Goal: Task Accomplishment & Management: Complete application form

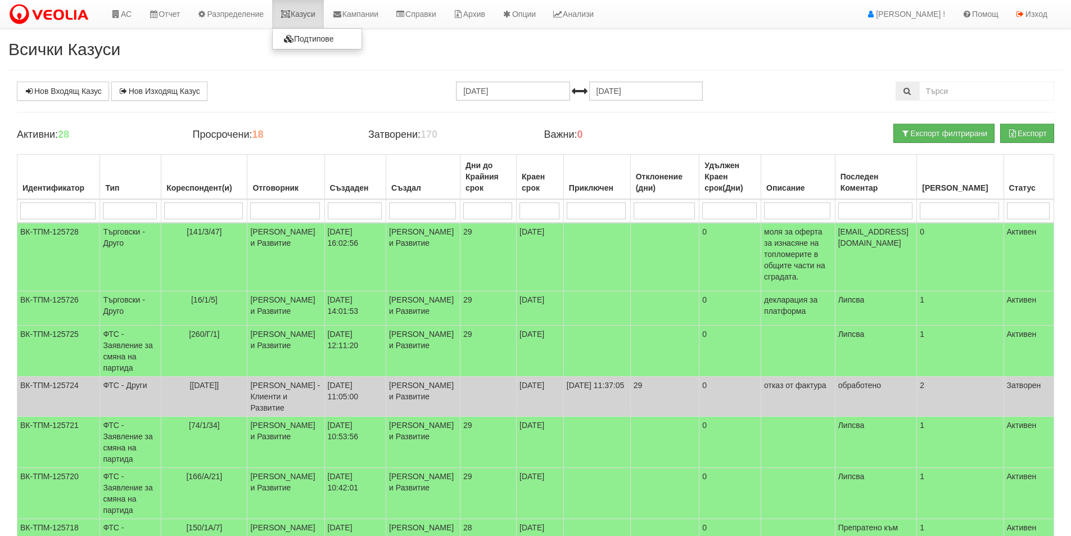
click at [292, 5] on link "Казуси" at bounding box center [298, 14] width 52 height 28
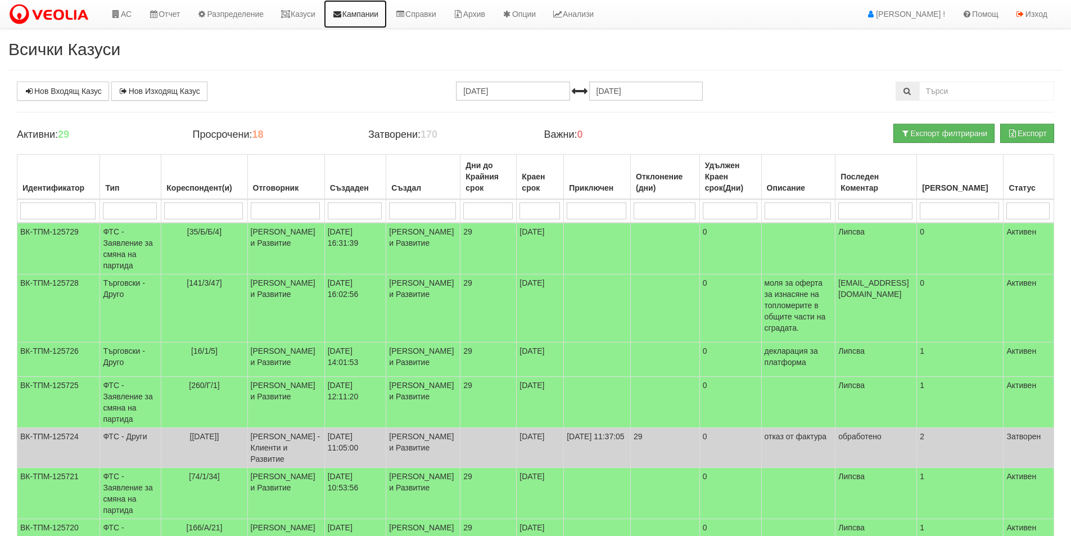
click at [358, 11] on link "Кампании" at bounding box center [355, 14] width 63 height 28
click at [317, 8] on link "Казуси" at bounding box center [298, 14] width 52 height 28
click at [324, 6] on link "Казуси" at bounding box center [298, 14] width 52 height 28
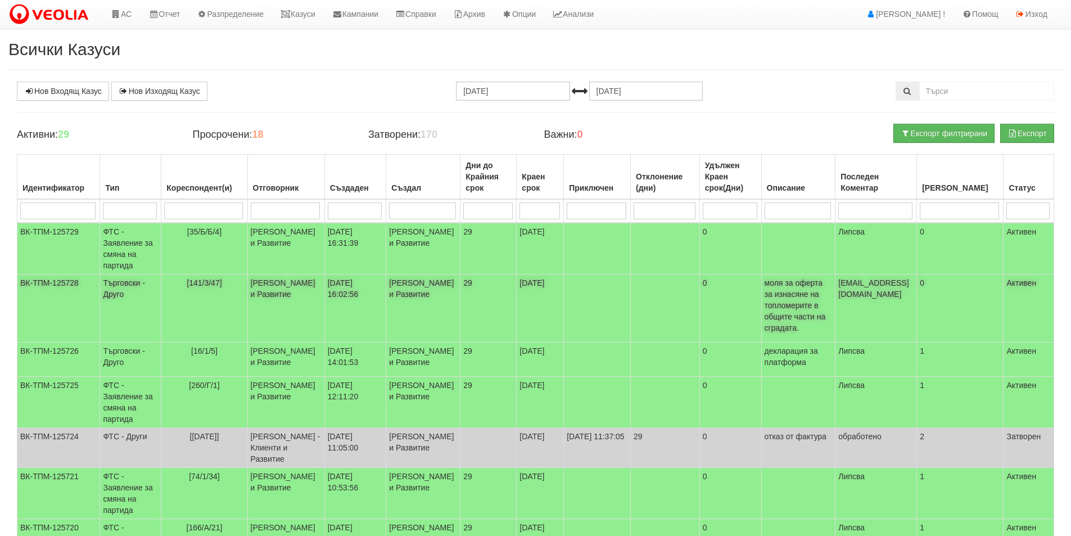
click at [272, 293] on td "[PERSON_NAME] и Развитие" at bounding box center [285, 308] width 77 height 68
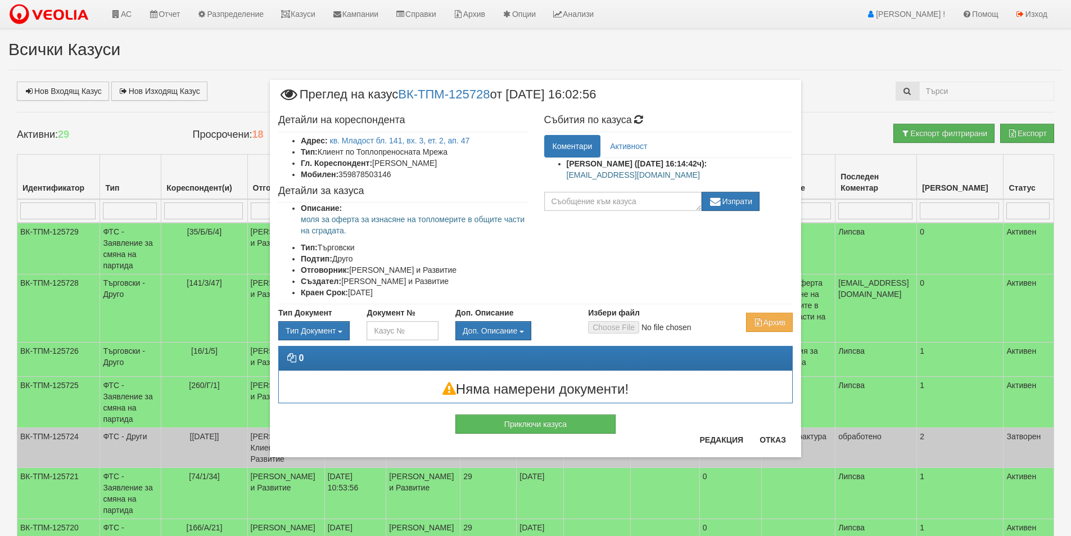
drag, startPoint x: 707, startPoint y: 177, endPoint x: 551, endPoint y: 179, distance: 155.8
click at [551, 179] on ul "Женя Димитрова (30/09/2025г. 16:14:42ч): domoupravitelvarna1@gmail.com" at bounding box center [668, 172] width 249 height 28
copy p "[EMAIL_ADDRESS][DOMAIN_NAME]"
drag, startPoint x: 349, startPoint y: 234, endPoint x: 299, endPoint y: 223, distance: 52.0
click at [296, 221] on ul "Описание: моля за оферта за изнасяне на топломерите в общите части на сградата.…" at bounding box center [402, 250] width 249 height 96
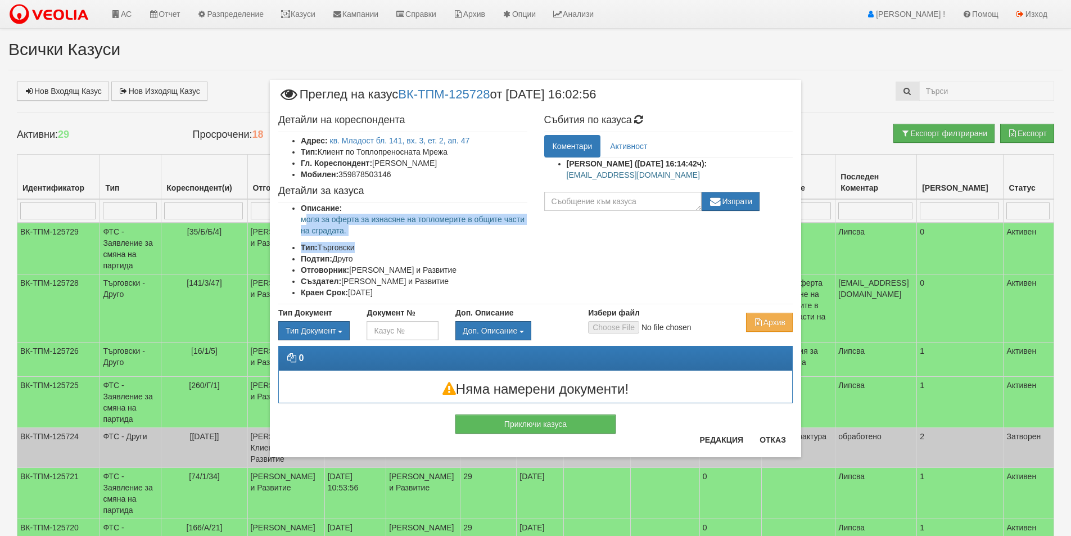
drag, startPoint x: 318, startPoint y: 227, endPoint x: 326, endPoint y: 227, distance: 7.9
click at [319, 227] on p "моля за оферта за изнасяне на топломерите в общите части на сградата." at bounding box center [414, 225] width 227 height 22
click at [360, 227] on p "моля за оферта за изнасяне на топломерите в общите части на сградата." at bounding box center [414, 225] width 227 height 22
drag, startPoint x: 297, startPoint y: 219, endPoint x: 292, endPoint y: 216, distance: 5.8
click at [292, 216] on ul "Описание: моля за оферта за изнасяне на топломерите в общите части на сградата.…" at bounding box center [402, 250] width 249 height 96
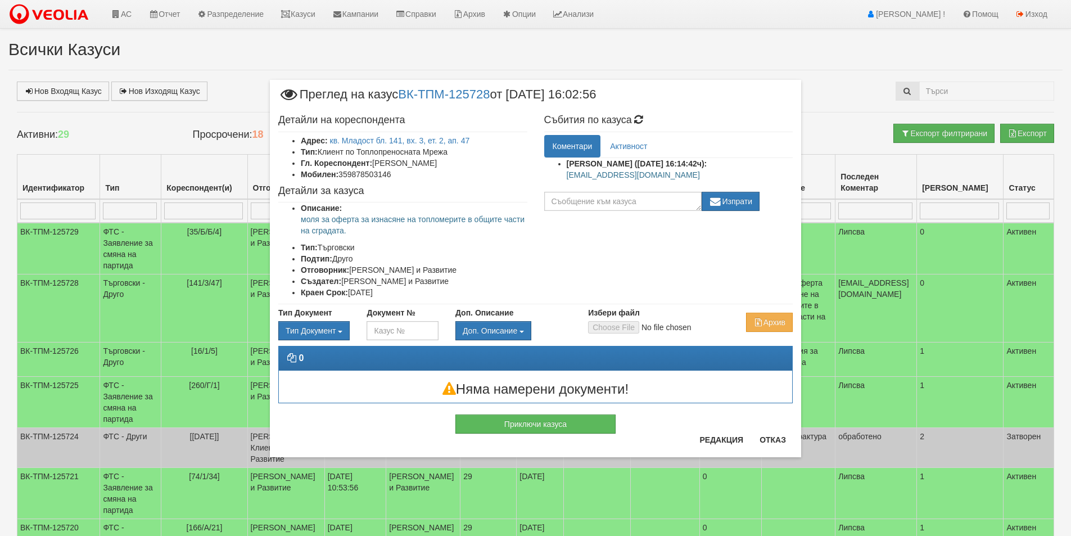
click at [777, 430] on div "Приключи казуса" at bounding box center [535, 418] width 531 height 30
click at [778, 432] on div "Приключи казуса" at bounding box center [535, 418] width 531 height 30
click at [779, 440] on button "Отказ" at bounding box center [773, 440] width 40 height 18
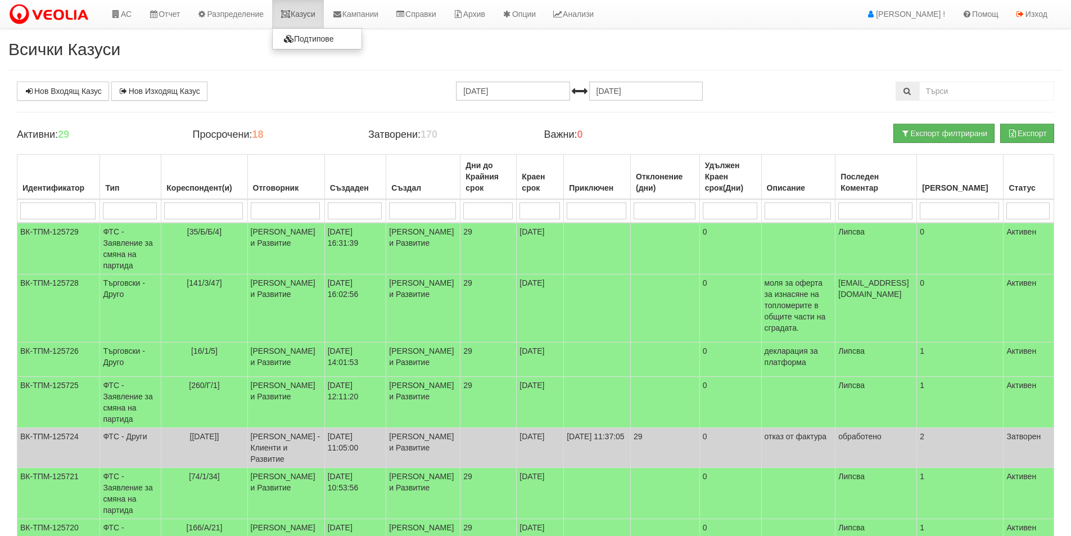
click at [291, 12] on icon at bounding box center [286, 14] width 10 height 8
click at [300, 19] on link "Казуси" at bounding box center [298, 14] width 52 height 28
click at [318, 21] on link "Казуси" at bounding box center [298, 14] width 52 height 28
click at [195, 219] on input "search" at bounding box center [203, 210] width 78 height 17
click at [57, 206] on input "search" at bounding box center [57, 210] width 75 height 17
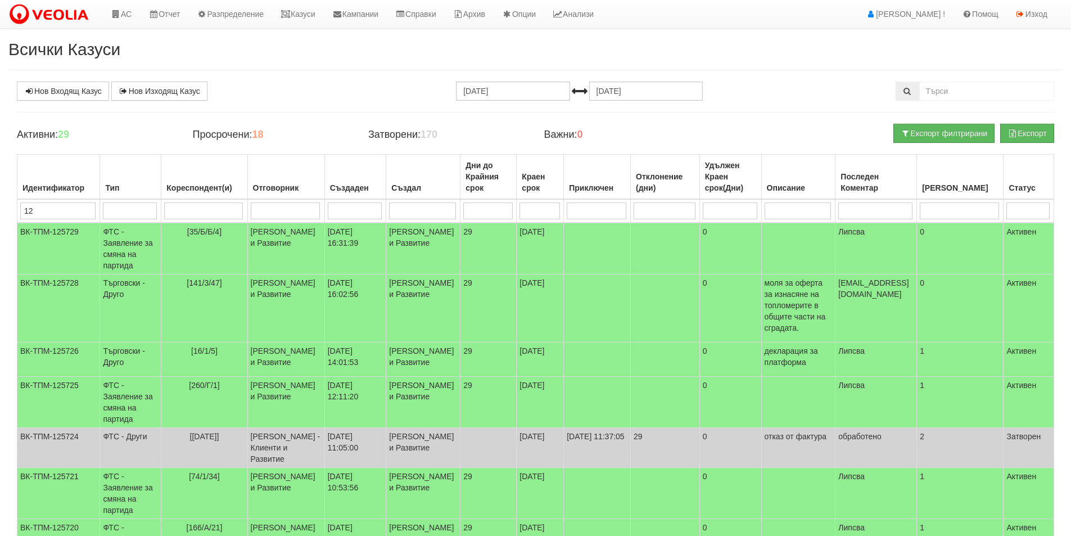
type input "122"
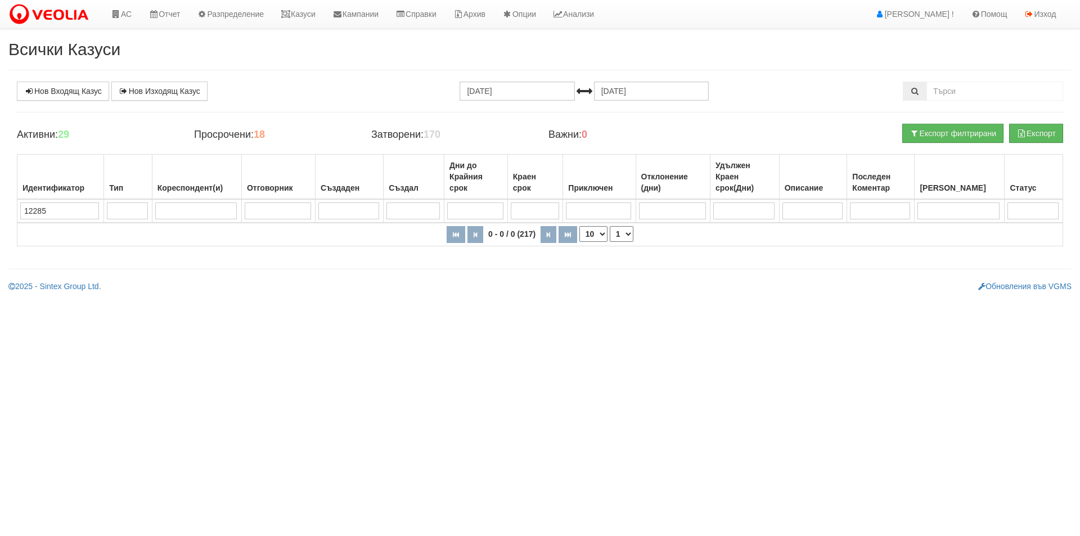
type input "122854"
drag, startPoint x: 60, startPoint y: 211, endPoint x: 0, endPoint y: 206, distance: 60.4
click at [0, 206] on div "Всички Казуси Нов Входящ Казус Нов Изходящ Казус 30.08.2025 30.09.2025 Зареждан…" at bounding box center [540, 166] width 1080 height 252
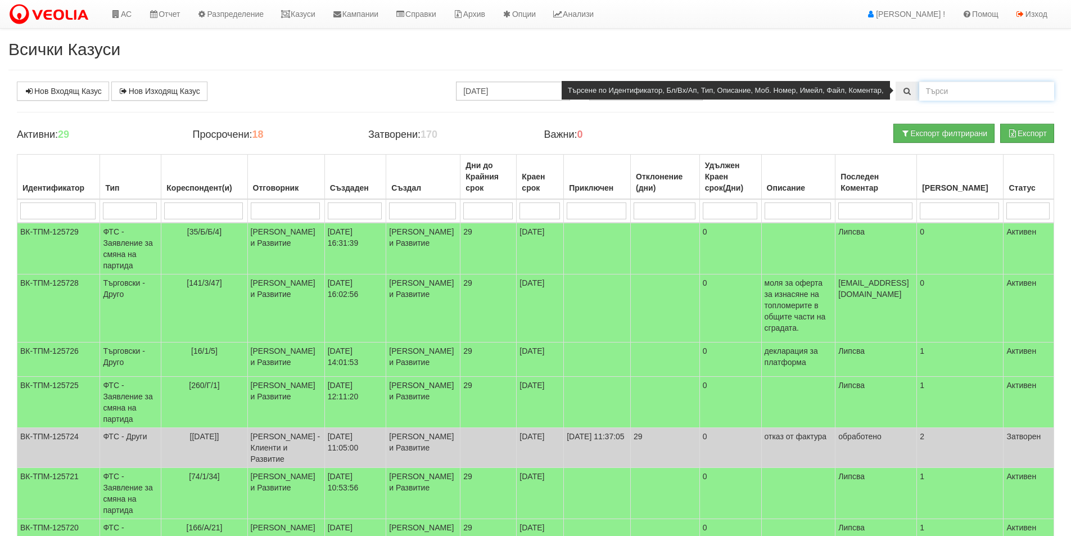
click at [947, 92] on input "text" at bounding box center [986, 91] width 135 height 19
paste input "122854"
type input "122854"
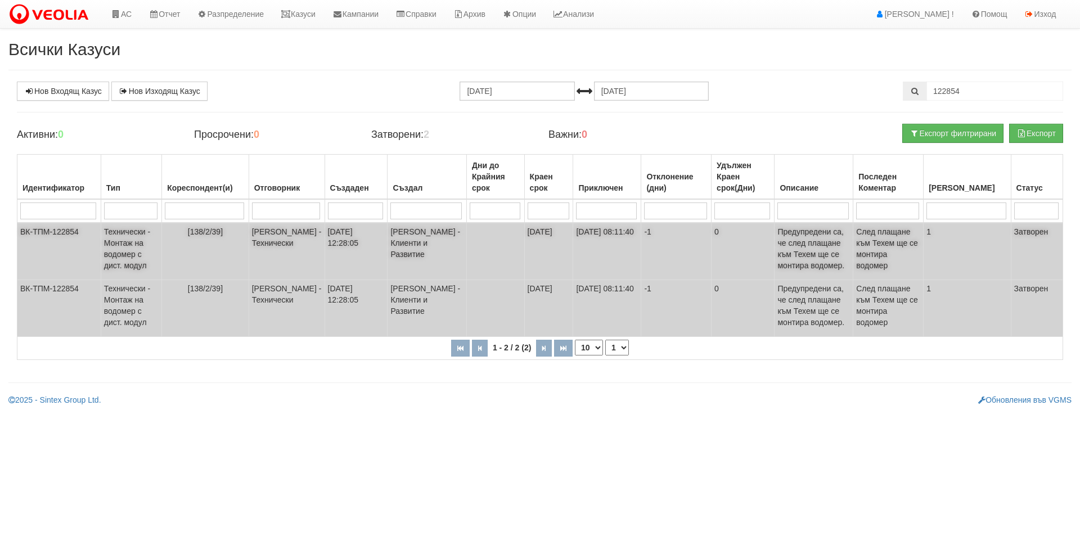
click at [362, 247] on td "16/04/2025 12:28:05" at bounding box center [355, 251] width 63 height 57
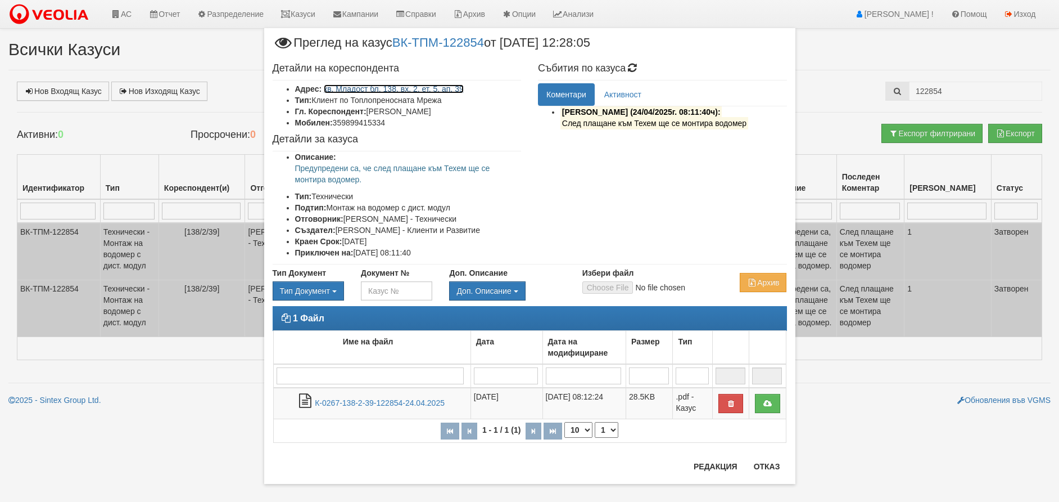
click at [406, 90] on link "кв. Младост бл. 138, вх. 2, ет. 5, ап. 39" at bounding box center [394, 88] width 140 height 9
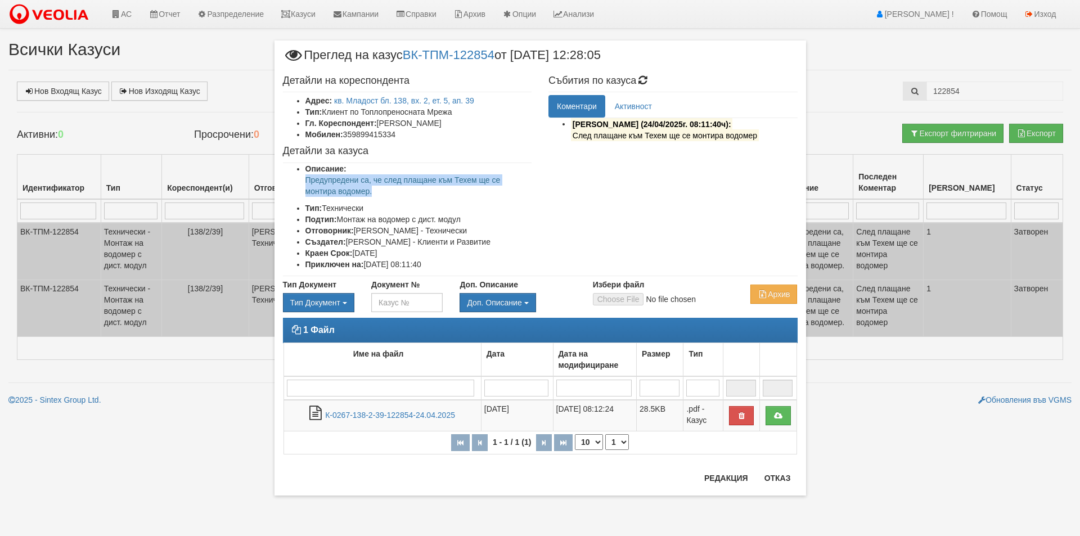
drag, startPoint x: 403, startPoint y: 196, endPoint x: 295, endPoint y: 175, distance: 110.4
click at [295, 175] on ul "Описание: Предупредени са, че след плащане към Техем ще се монтира водомер. Тип…" at bounding box center [407, 216] width 249 height 107
copy p "Предупредени са, че след плащане към Техем ще се монтира водомер."
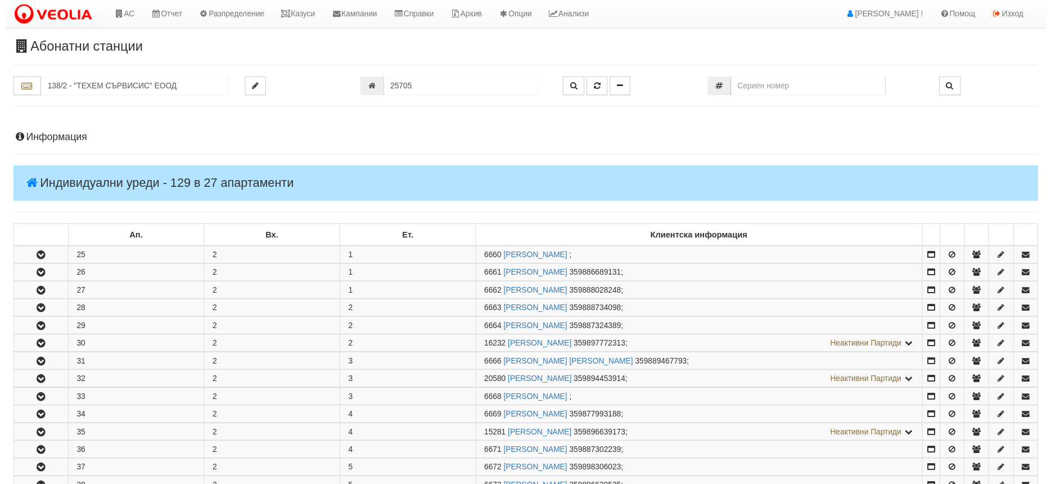
scroll to position [474, 0]
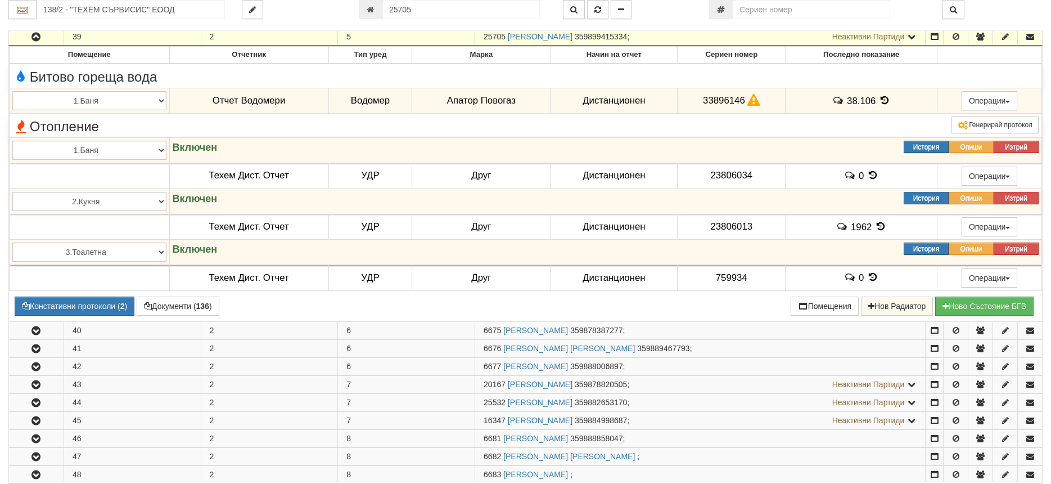
drag, startPoint x: 504, startPoint y: 40, endPoint x: 475, endPoint y: 39, distance: 29.3
click at [475, 39] on td "25705 ГЕРГАНА ПЛАМЕНОВА КОПЧЕВА 359899415334 ; Неактивни Партиди 6674 КРЕМЕНА К…" at bounding box center [700, 37] width 450 height 18
copy span "25705"
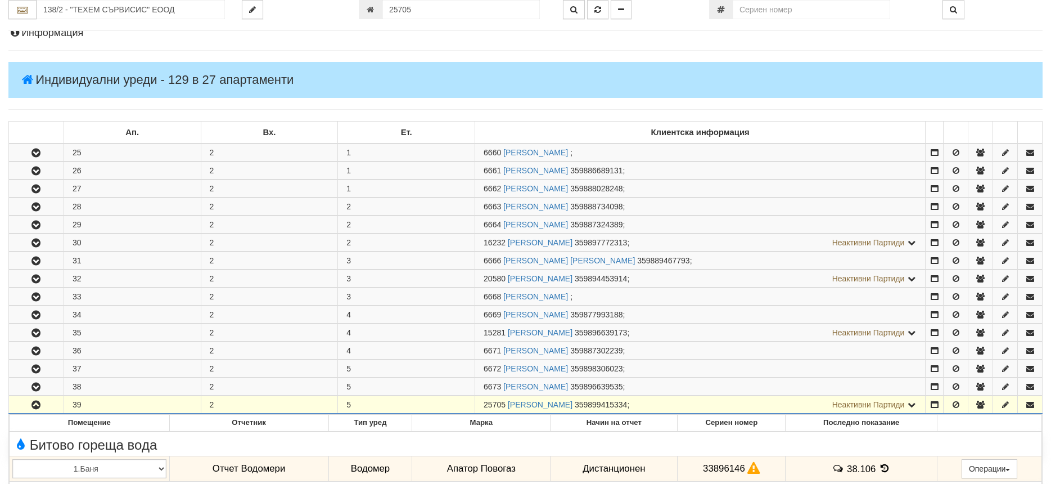
scroll to position [0, 0]
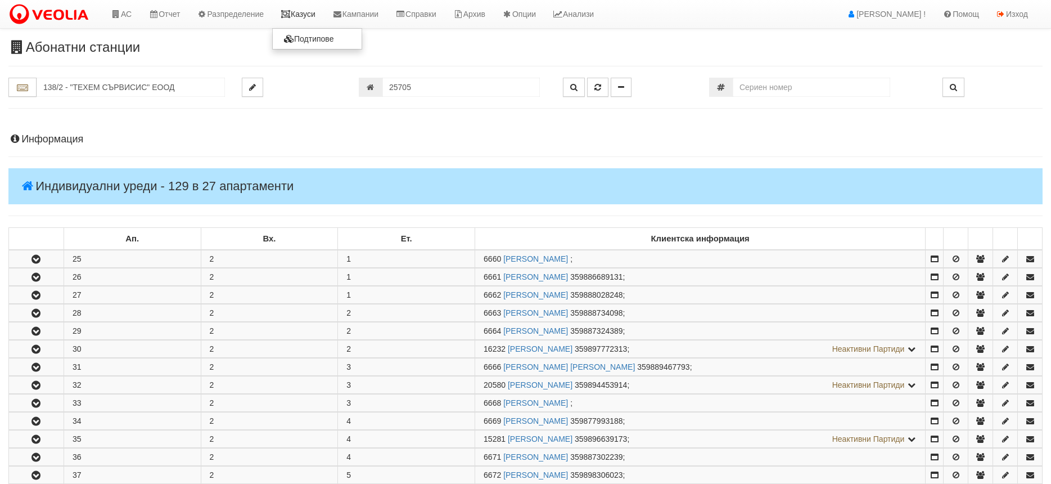
click at [315, 11] on link "Казуси" at bounding box center [298, 14] width 52 height 28
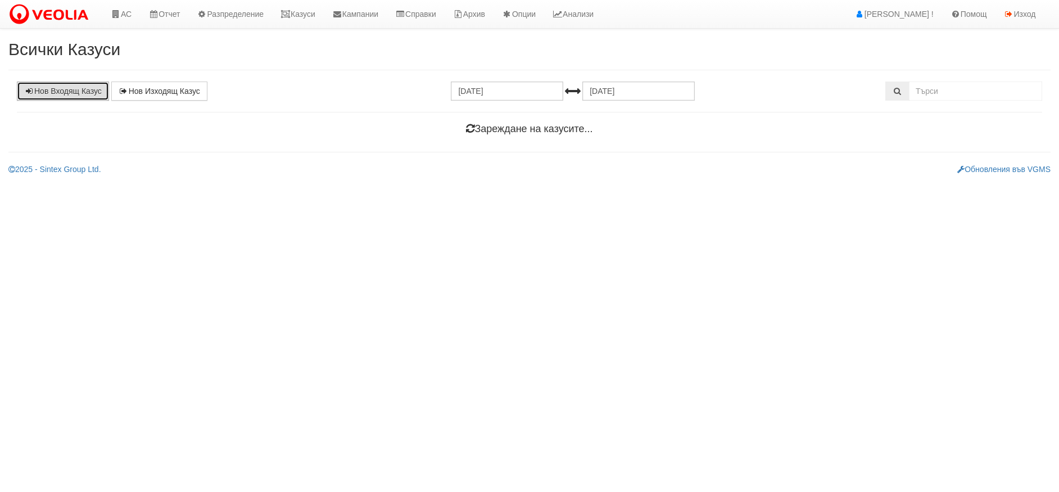
click at [73, 94] on link "Нов Входящ Казус" at bounding box center [63, 91] width 92 height 19
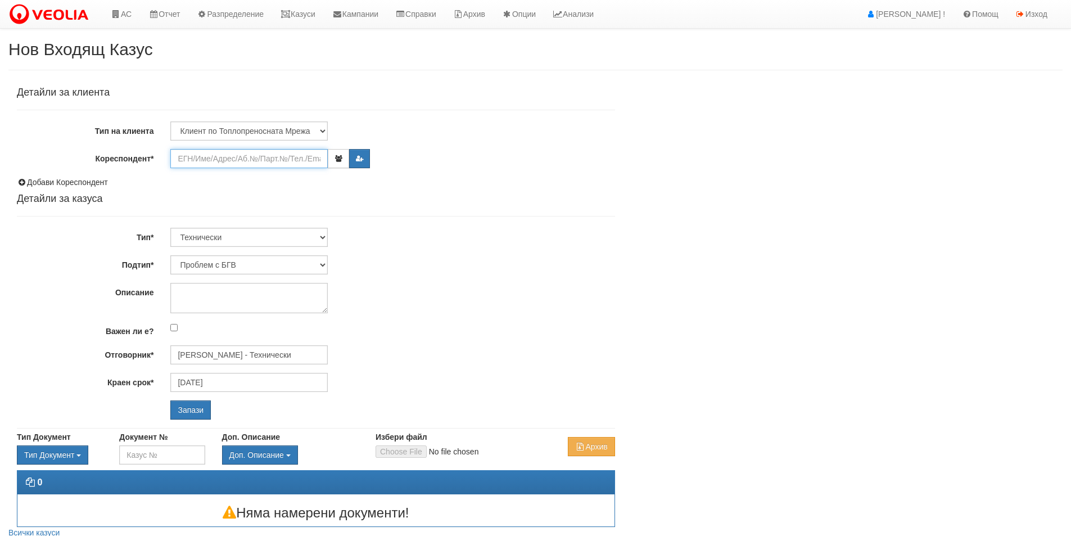
click at [273, 161] on input "Кореспондент*" at bounding box center [248, 158] width 157 height 19
paste input "25705"
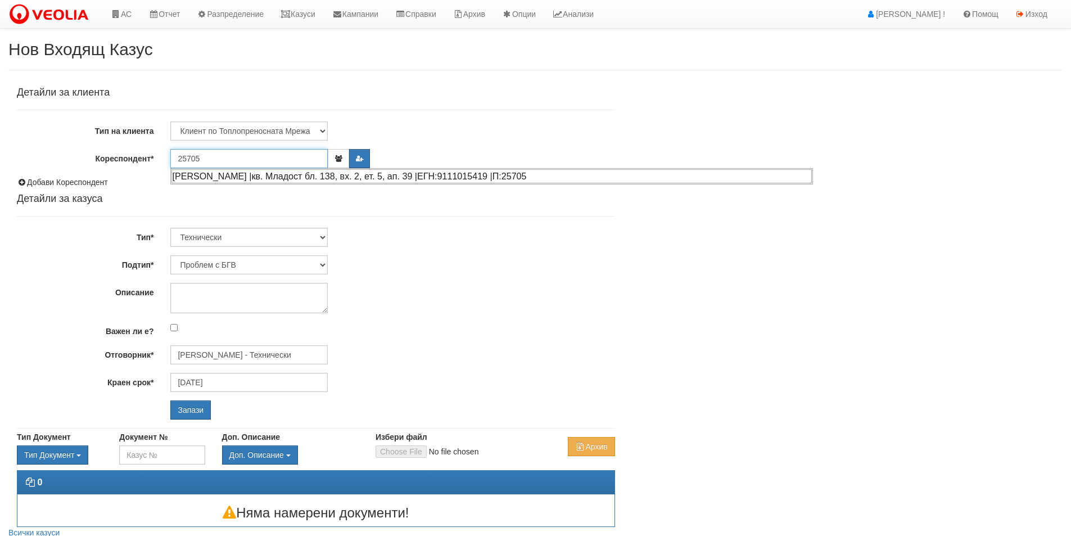
click at [278, 173] on div "[PERSON_NAME] |кв. Младост бл. 138, вх. 2, ет. 5, ап. 39 |ЕГН:9111015419 |П:257…" at bounding box center [491, 176] width 640 height 14
type input "[PERSON_NAME]"
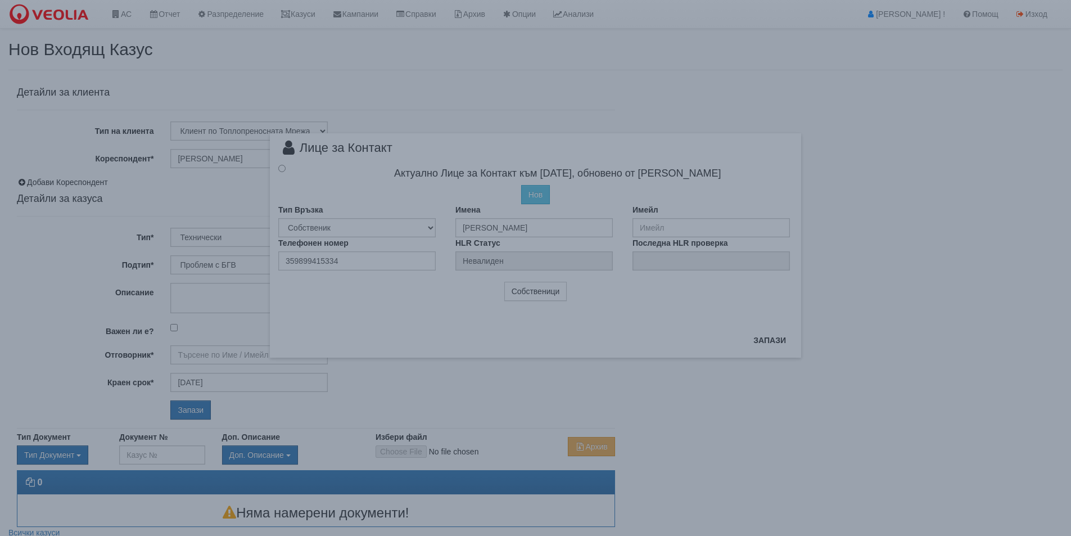
type input "Дончо Дончев - Технически"
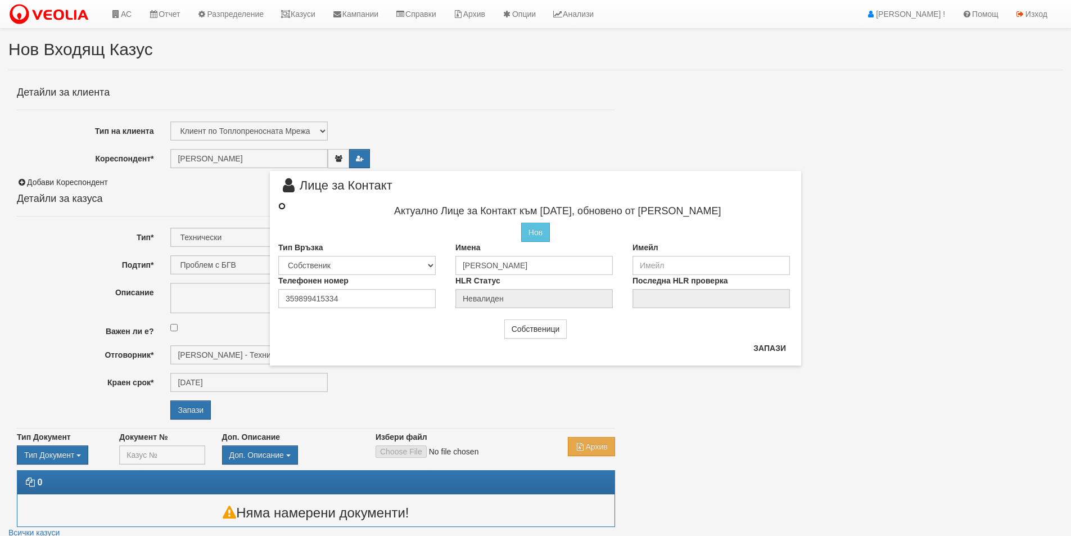
click at [280, 207] on input "radio" at bounding box center [281, 205] width 7 height 7
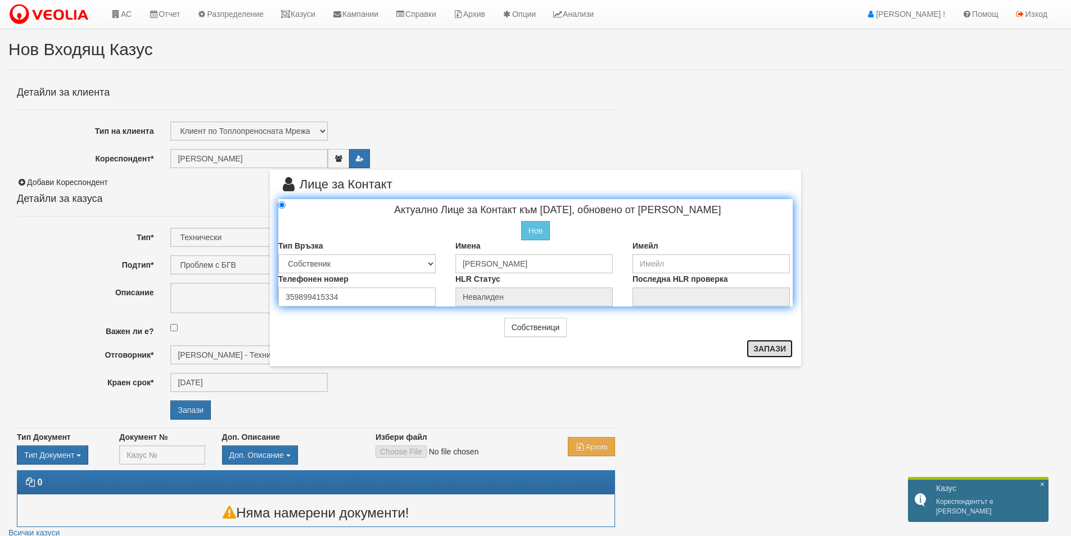
click at [767, 354] on button "Запази" at bounding box center [770, 349] width 46 height 18
radio input "true"
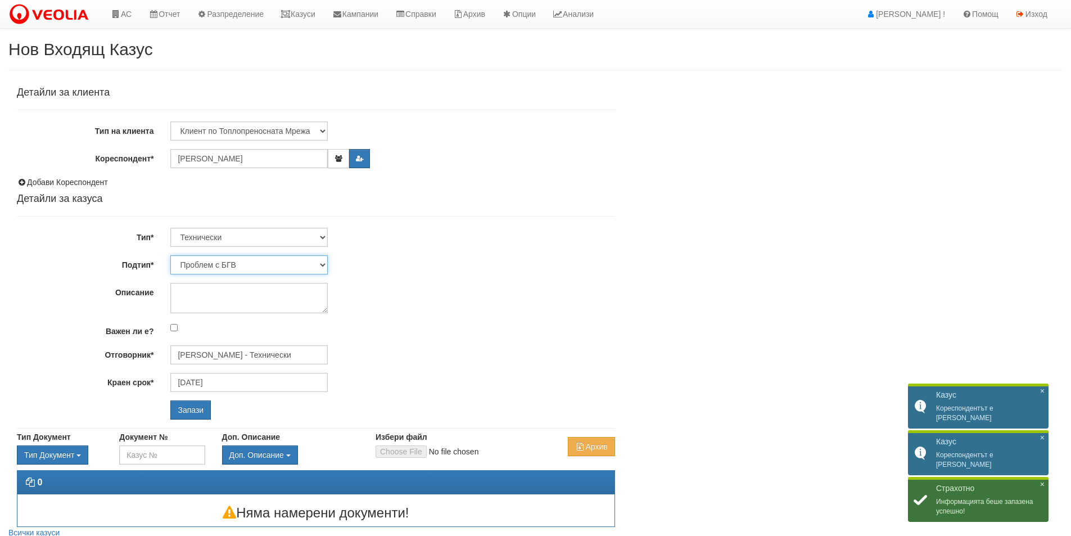
click at [264, 263] on select "Проблем с БГВ Теч ВОИ Теч БГВ Теч в АС Теч от водомер Проблем в АС Интервенция …" at bounding box center [248, 264] width 157 height 19
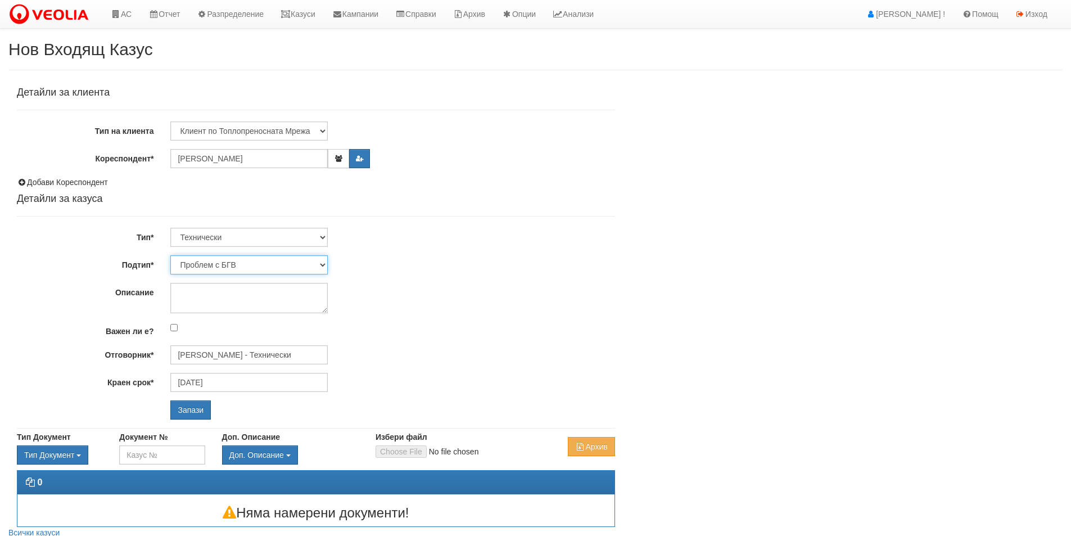
select select "Монтаж на водомер с дист. модул"
click at [170, 255] on select "Проблем с БГВ Теч ВОИ Теч БГВ Теч в АС Теч от водомер Проблем в АС Интервенция …" at bounding box center [248, 264] width 157 height 19
type input "07/10/2025"
type input "Дончо Дончев - Технически"
click at [222, 291] on textarea "Описание" at bounding box center [248, 298] width 157 height 30
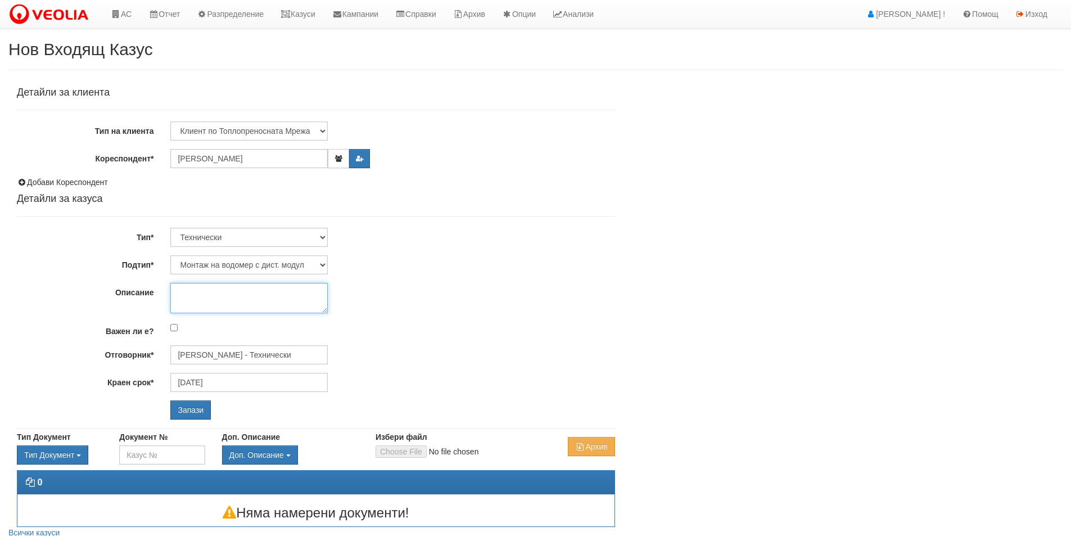
click at [196, 295] on textarea "Описание" at bounding box center [248, 298] width 157 height 30
paste textarea "Предупредени са, че след плащане към Техем ще се монтира водомер."
type textarea "Предупредени са, че след плащане към Техем ще се монтира водомер."
click at [190, 411] on input "Запази" at bounding box center [190, 409] width 40 height 19
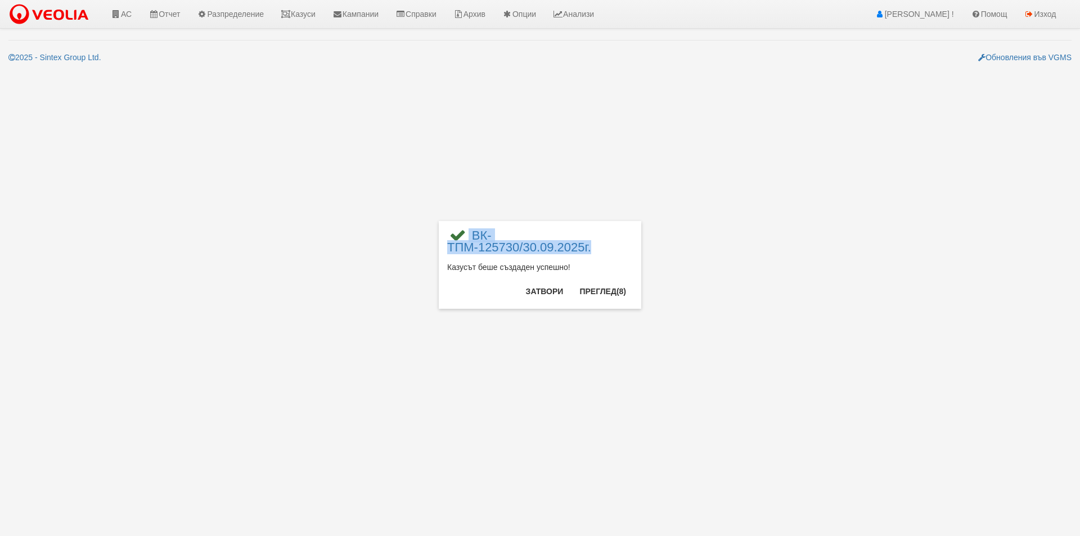
drag, startPoint x: 607, startPoint y: 245, endPoint x: 442, endPoint y: 250, distance: 164.8
click at [442, 250] on div "× ВК-ТПМ-125730/30.09.2025г. Казусът беше създаден успешно! Затвори Преглед (8)" at bounding box center [540, 265] width 202 height 88
copy span "ВК-ТПМ-125730/30.09.2025г."
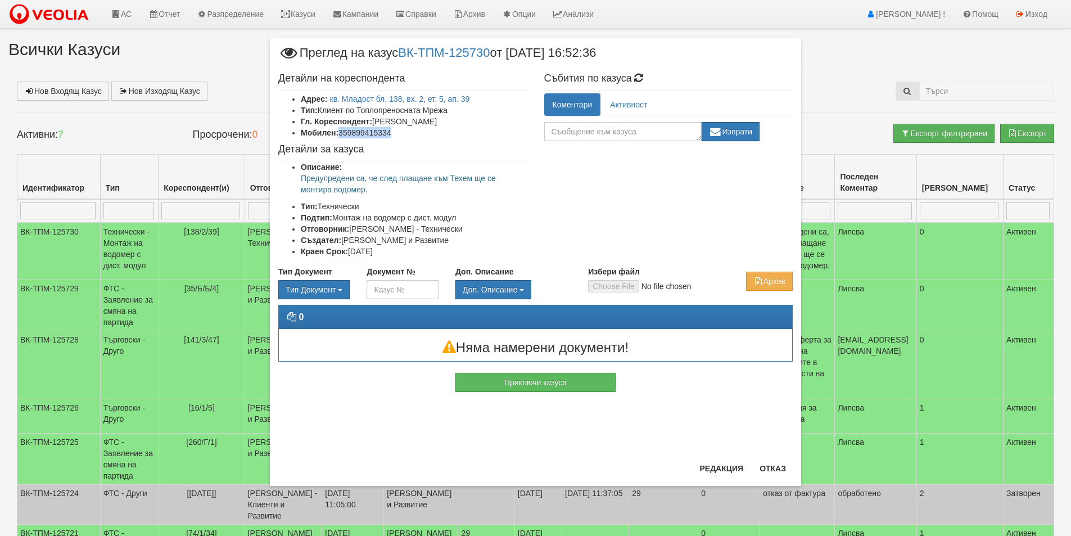
drag, startPoint x: 395, startPoint y: 134, endPoint x: 342, endPoint y: 133, distance: 53.4
click at [342, 133] on li "Мобилен: 359899415334" at bounding box center [414, 132] width 227 height 11
copy li "359899415334"
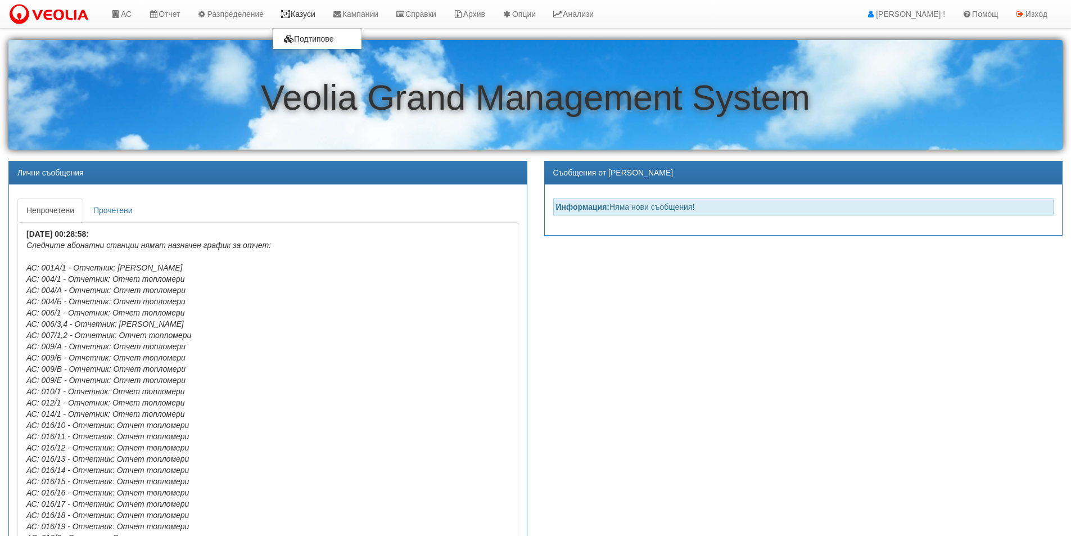
click at [314, 6] on link "Казуси" at bounding box center [298, 14] width 52 height 28
